Goal: Transaction & Acquisition: Purchase product/service

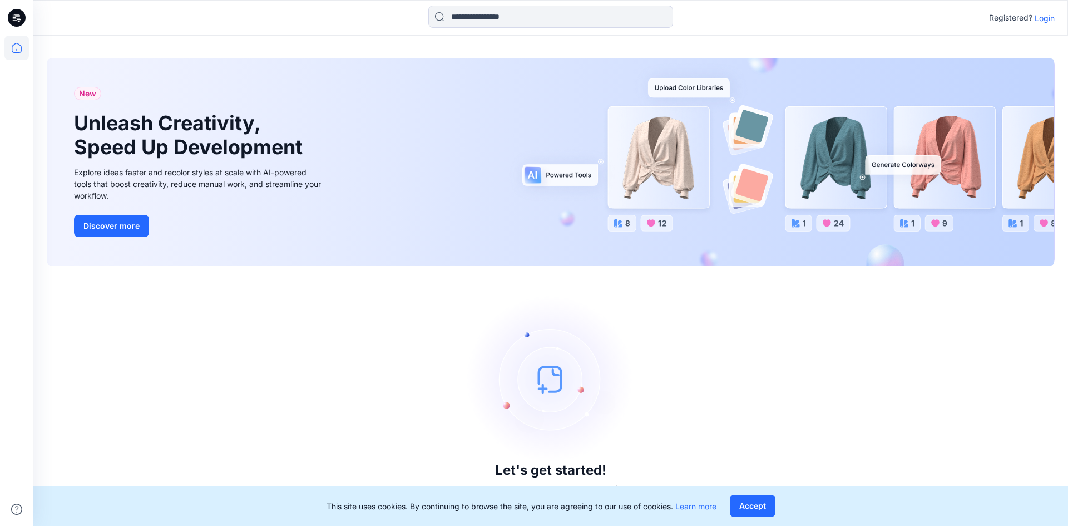
click at [1042, 21] on p "Login" at bounding box center [1045, 18] width 20 height 12
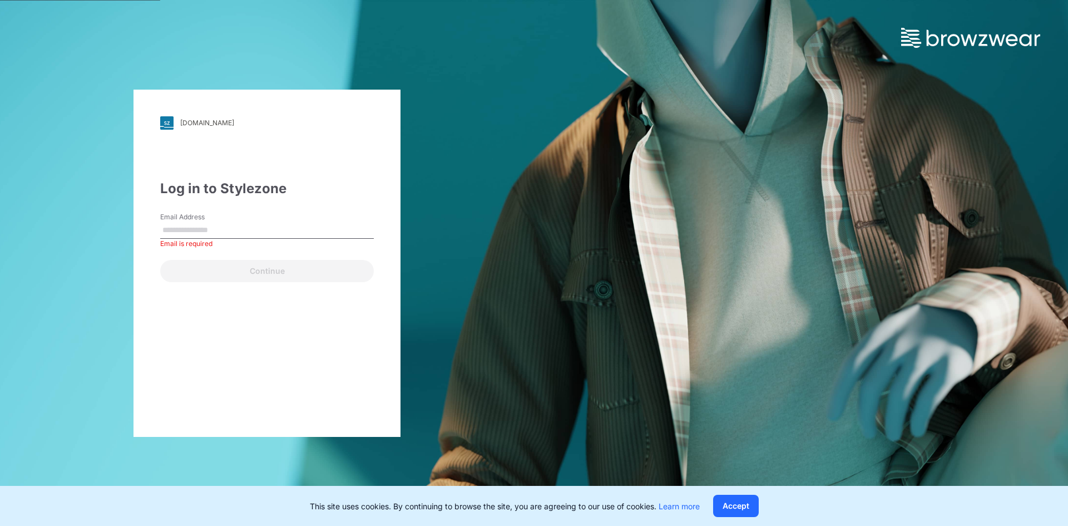
click at [206, 232] on input "Email Address" at bounding box center [267, 230] width 214 height 17
paste input "**********"
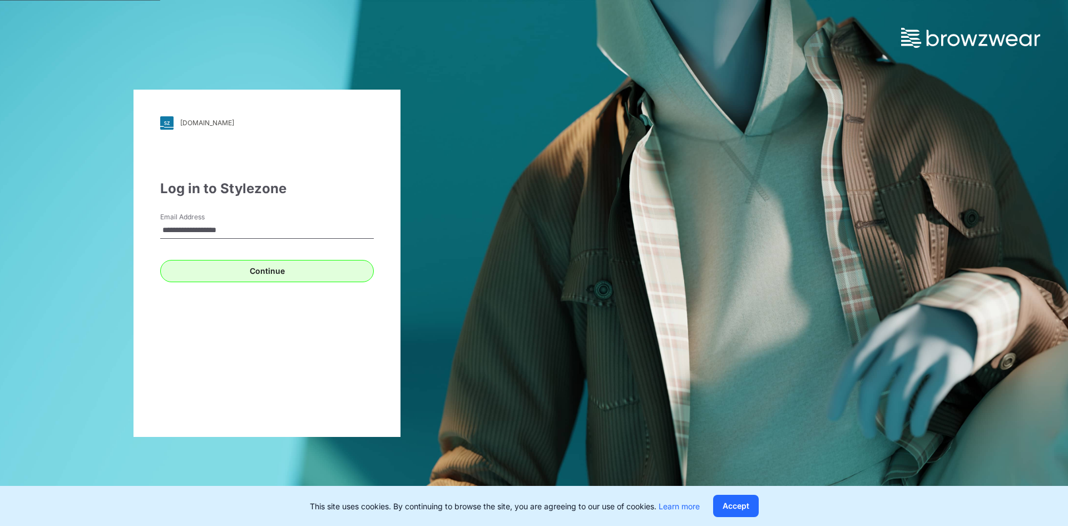
type input "**********"
click at [259, 269] on button "Continue" at bounding box center [267, 271] width 214 height 22
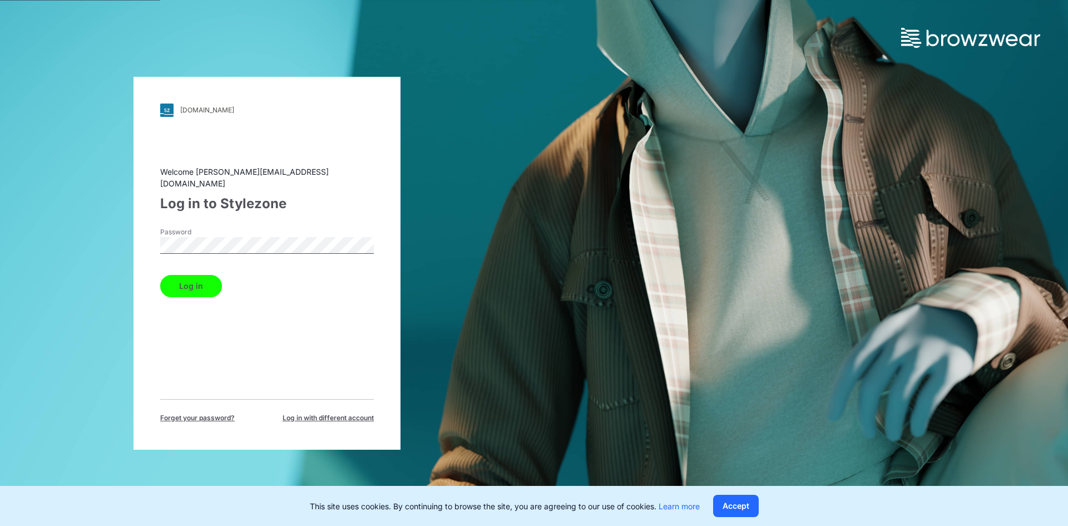
click at [180, 282] on button "Log in" at bounding box center [191, 286] width 62 height 22
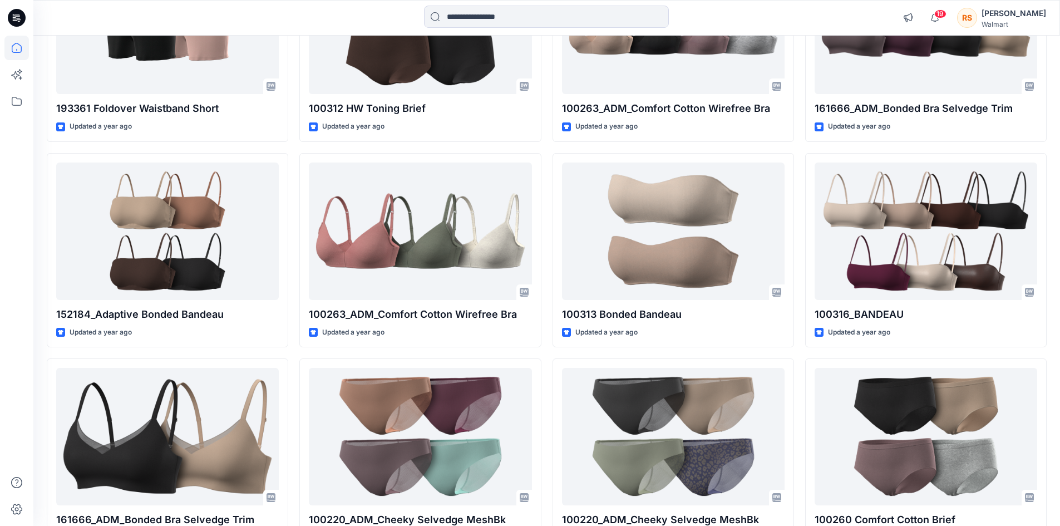
scroll to position [4824, 0]
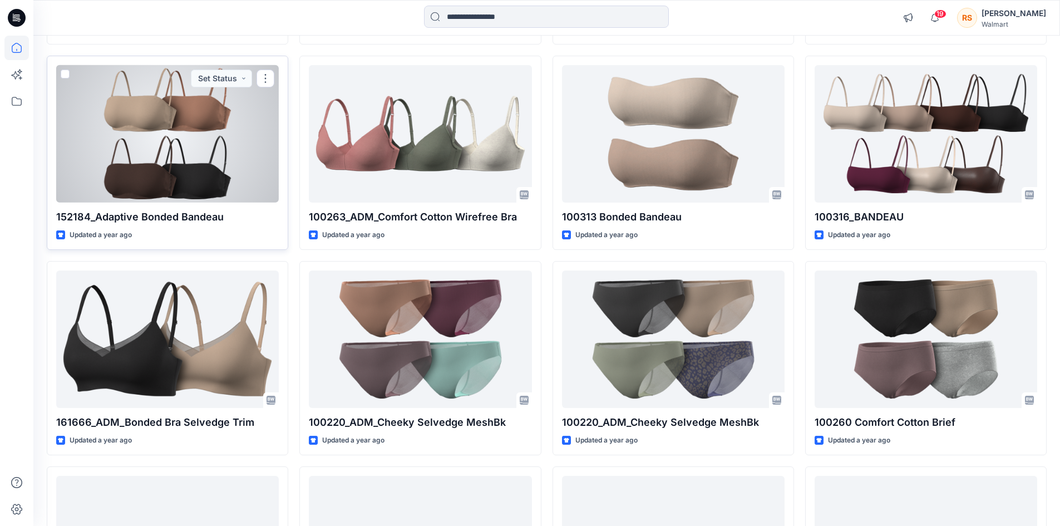
click at [171, 144] on div at bounding box center [167, 133] width 222 height 137
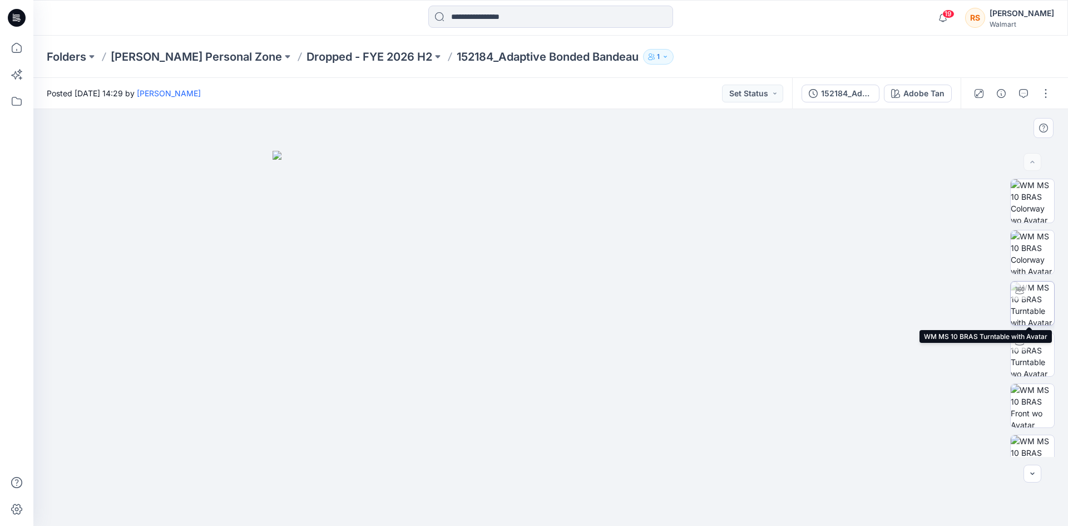
click at [1030, 306] on img at bounding box center [1032, 302] width 43 height 43
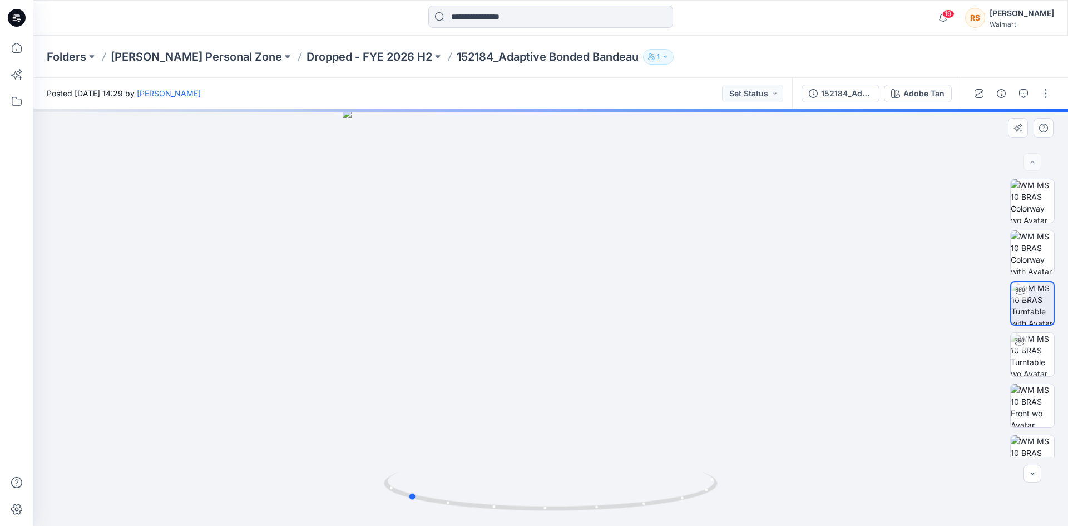
drag, startPoint x: 690, startPoint y: 499, endPoint x: 562, endPoint y: 423, distance: 149.1
click at [548, 478] on icon at bounding box center [552, 493] width 337 height 42
drag, startPoint x: 548, startPoint y: 510, endPoint x: 721, endPoint y: 516, distance: 173.1
click at [721, 516] on div at bounding box center [550, 317] width 1035 height 417
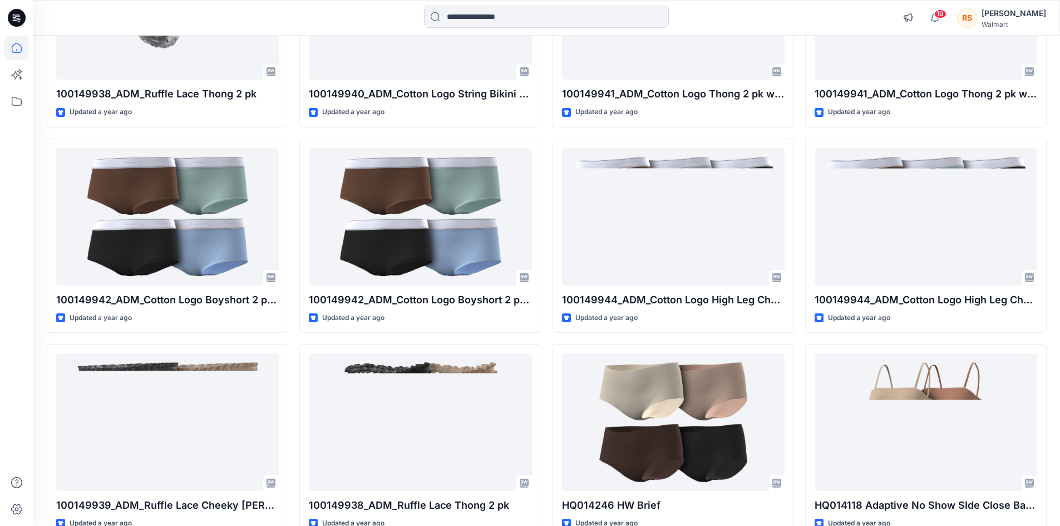
scroll to position [7065, 0]
